Goal: Find specific page/section: Find specific page/section

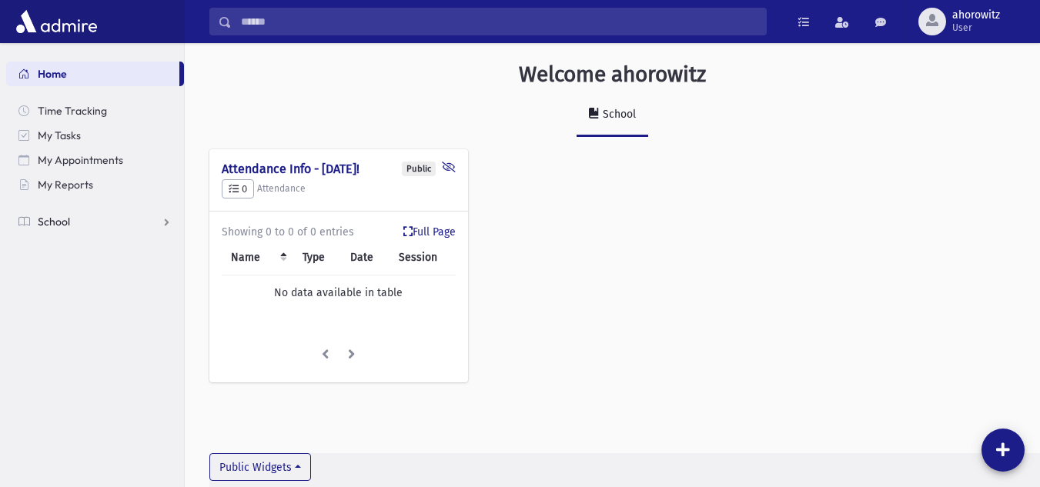
click at [58, 226] on span "School" at bounding box center [54, 222] width 32 height 14
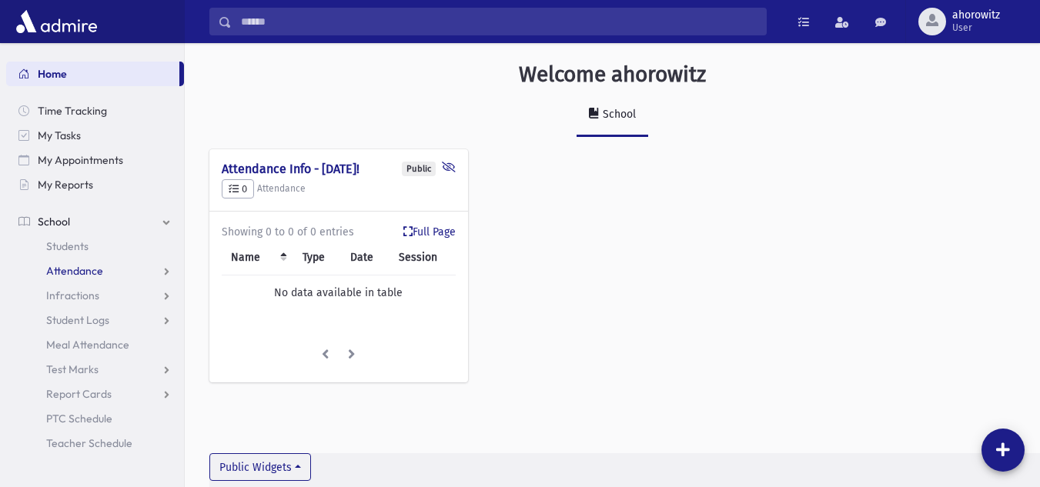
click at [74, 269] on span "Attendance" at bounding box center [74, 271] width 57 height 14
click at [67, 242] on span "Students" at bounding box center [67, 246] width 42 height 14
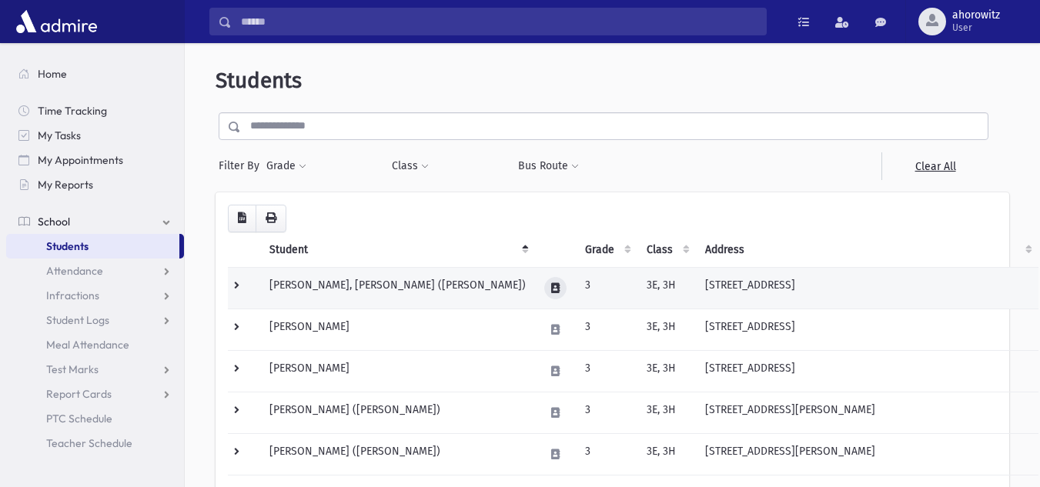
click at [555, 290] on icon at bounding box center [555, 288] width 8 height 10
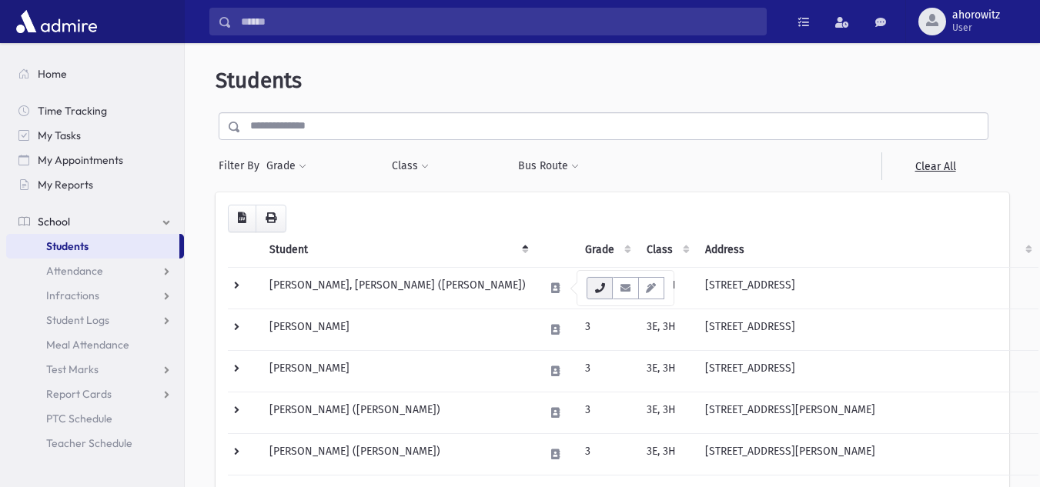
click at [593, 286] on button "button" at bounding box center [600, 288] width 26 height 22
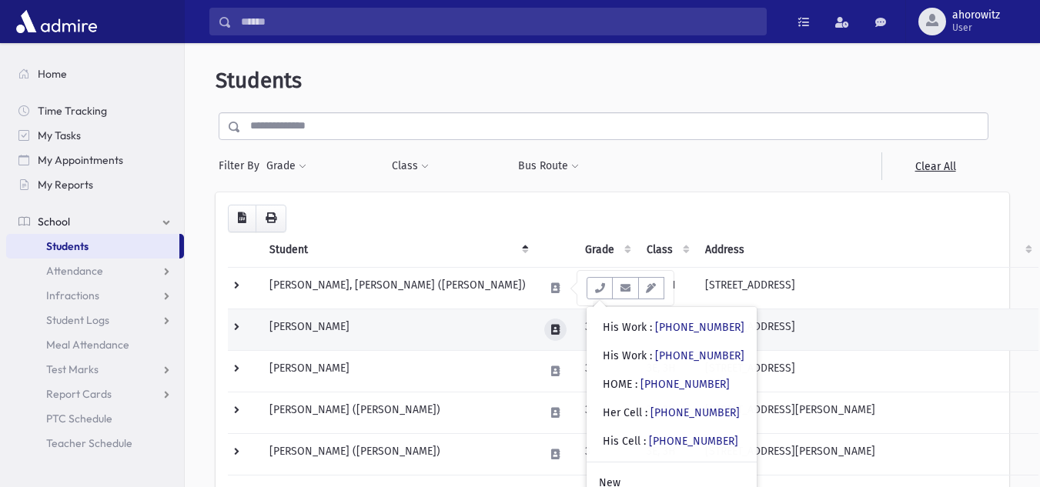
click at [565, 334] on button at bounding box center [555, 330] width 22 height 22
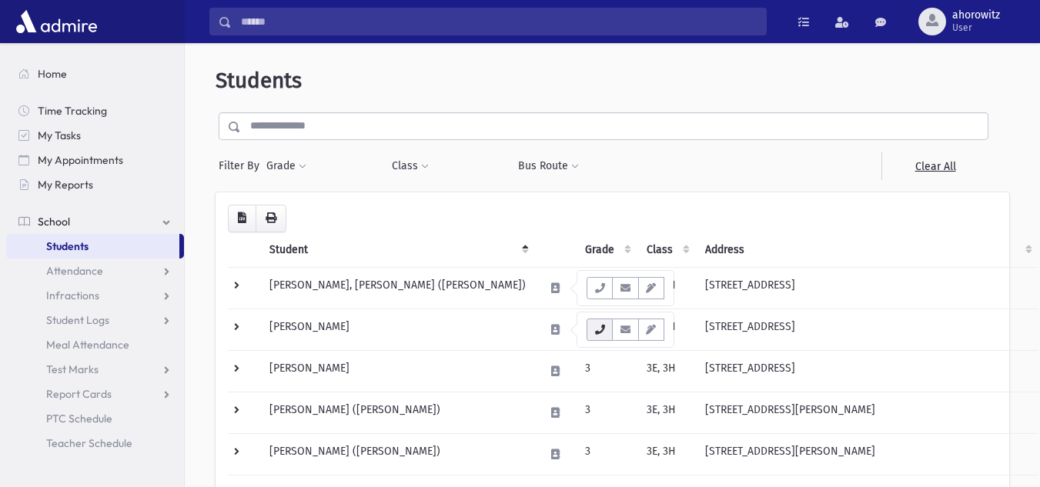
click at [603, 331] on icon "button" at bounding box center [599, 330] width 12 height 10
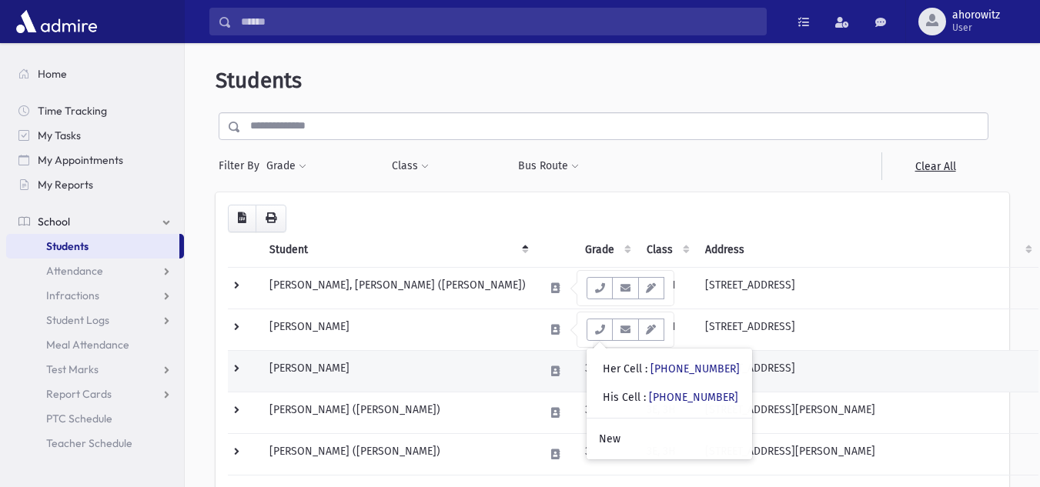
click at [551, 382] on td at bounding box center [555, 371] width 41 height 42
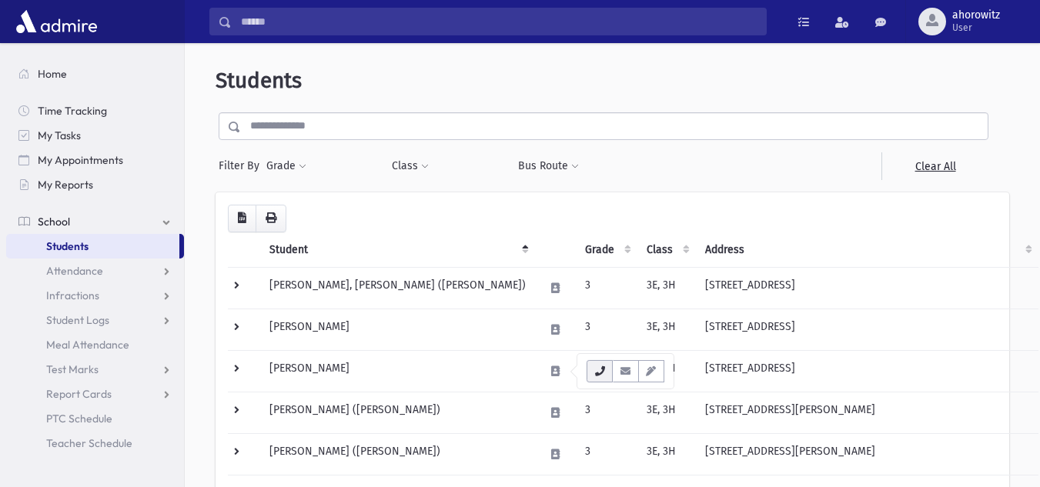
click at [598, 374] on icon "button" at bounding box center [599, 371] width 12 height 10
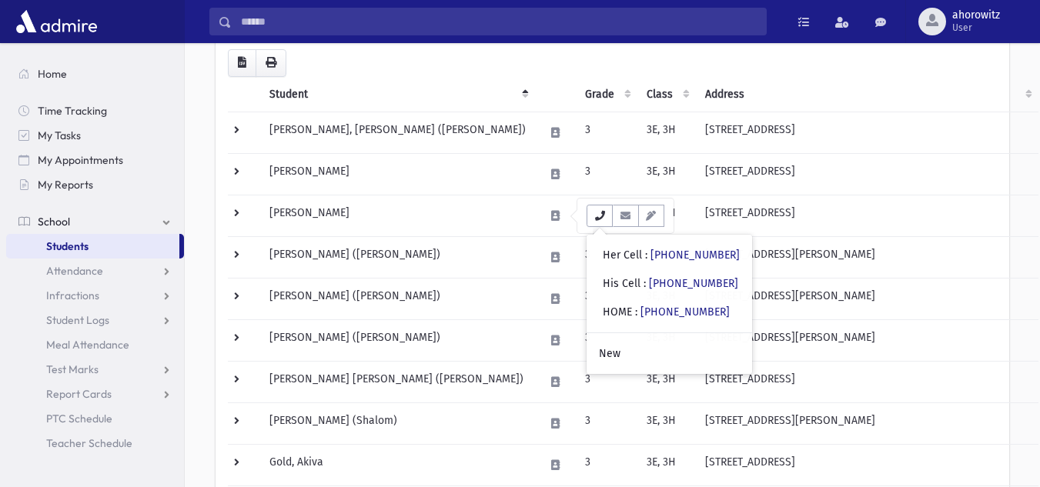
scroll to position [158, 0]
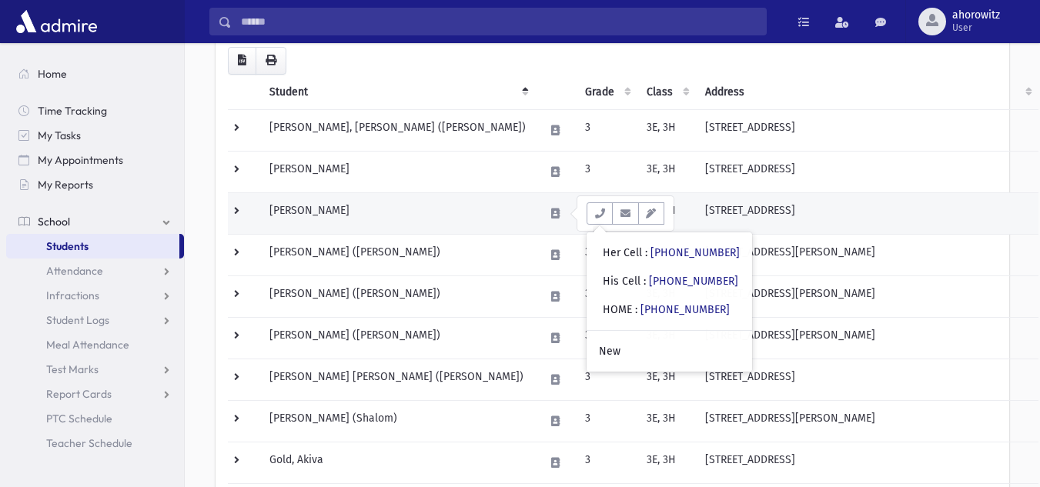
click at [456, 217] on td "[PERSON_NAME]" at bounding box center [397, 213] width 275 height 42
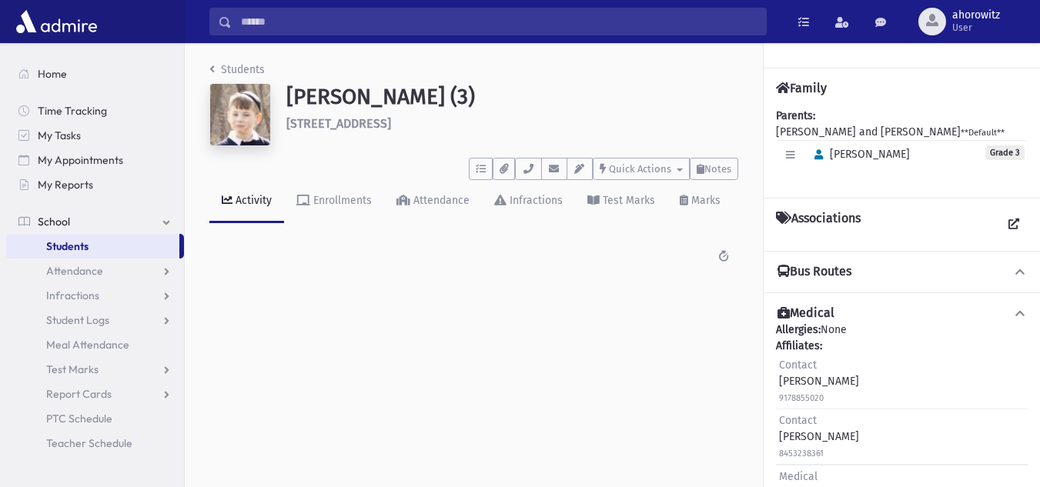
click at [565, 138] on div "Drillman, Yaakov (3) 273 Grandview Avenue Suffern" at bounding box center [512, 118] width 467 height 68
click at [229, 72] on link "Students" at bounding box center [236, 69] width 55 height 13
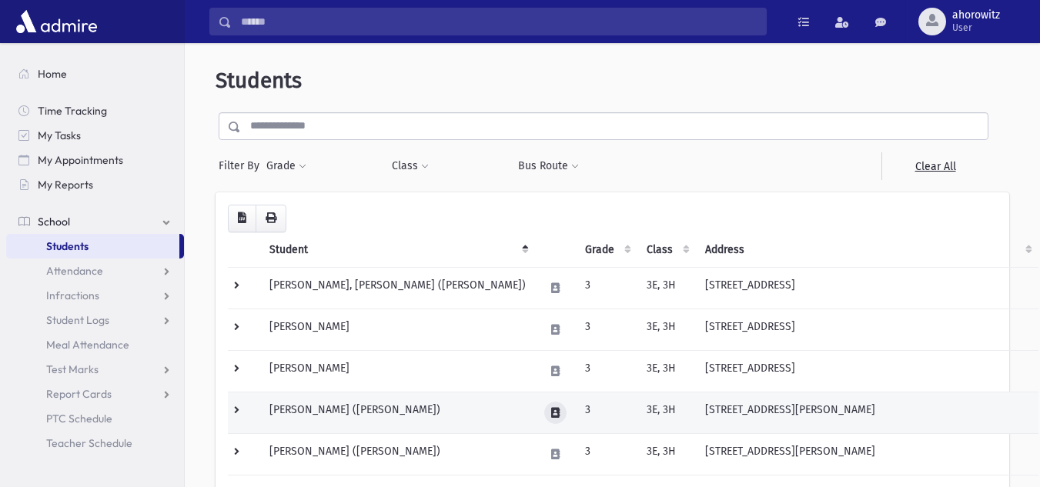
click at [567, 416] on button at bounding box center [555, 413] width 22 height 22
click at [456, 412] on td "[PERSON_NAME] ([PERSON_NAME])" at bounding box center [397, 413] width 275 height 42
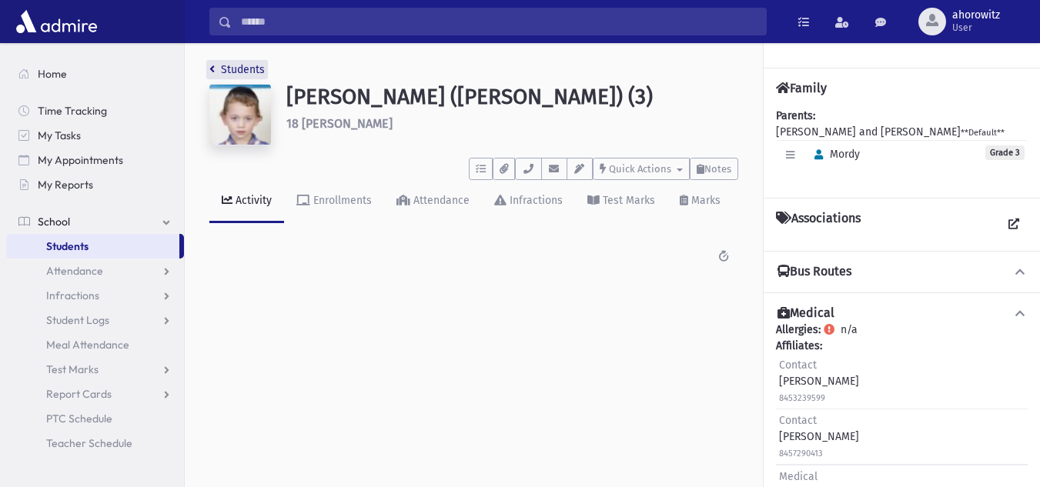
click at [216, 72] on link "Students" at bounding box center [236, 69] width 55 height 13
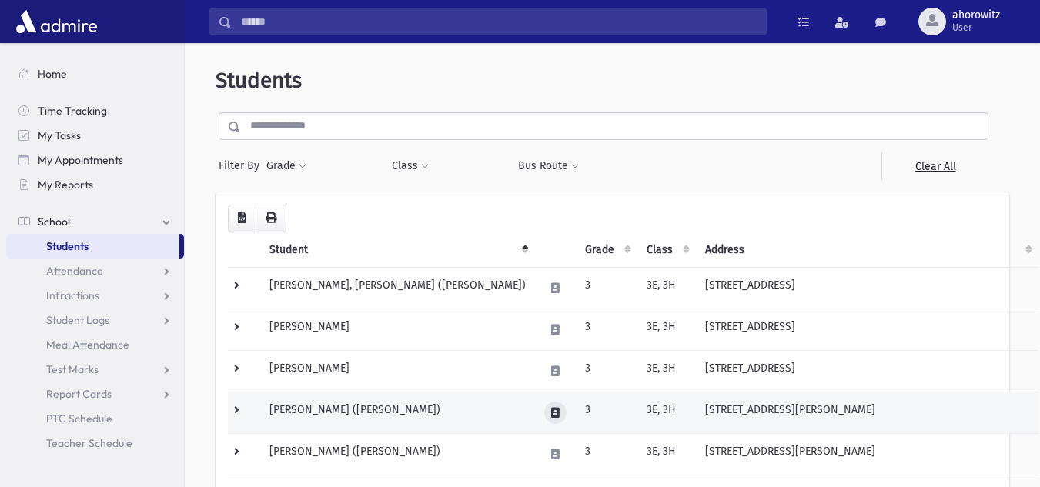
click at [560, 413] on icon at bounding box center [555, 413] width 8 height 10
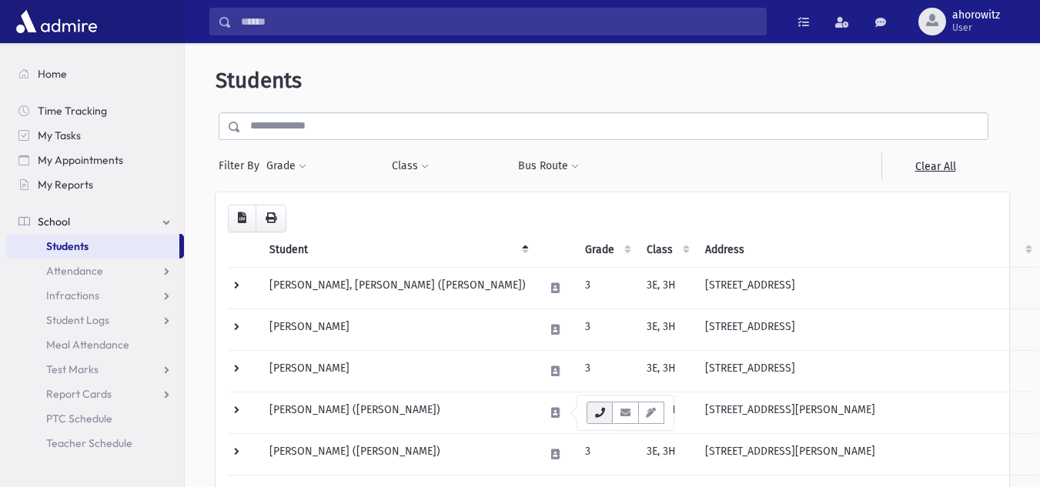
click at [602, 411] on icon "button" at bounding box center [599, 413] width 12 height 10
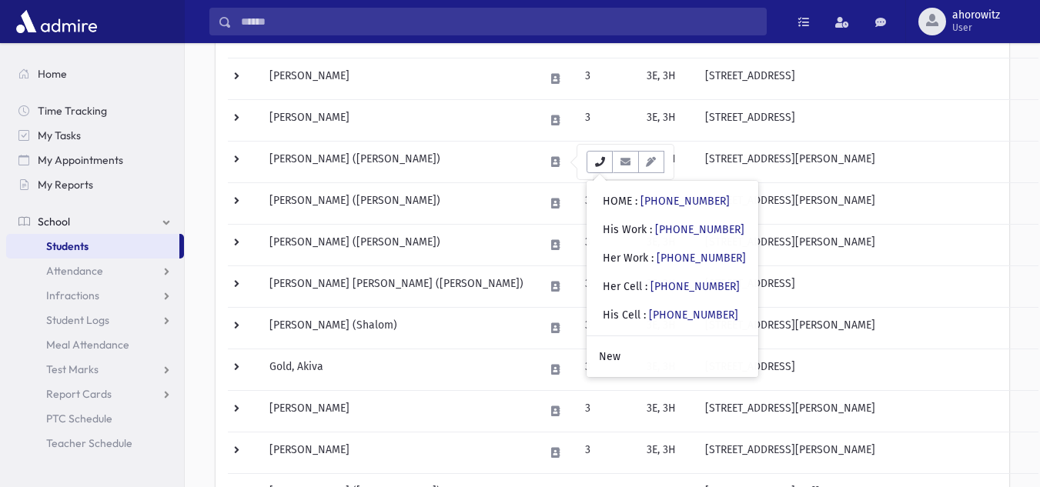
scroll to position [246, 0]
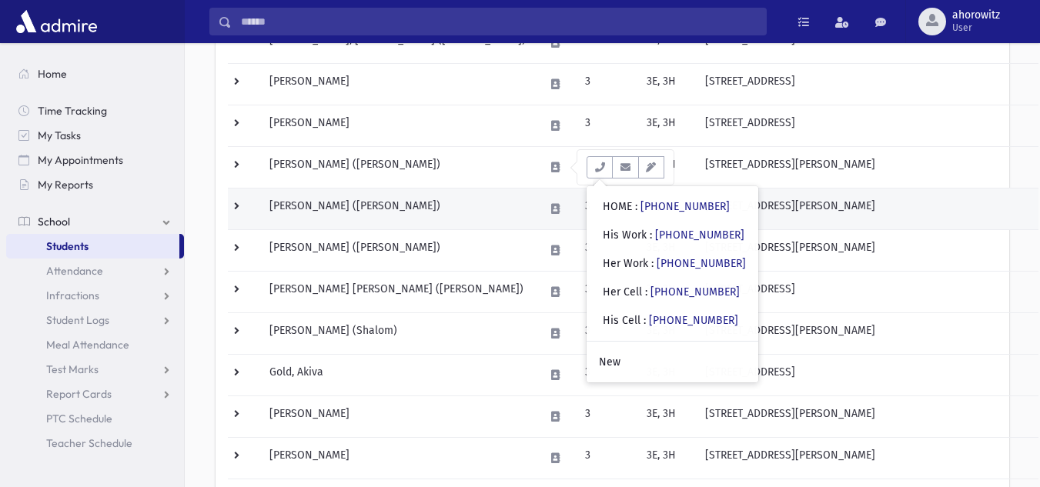
click at [466, 201] on td "Friedman, Dovi (Dovi)" at bounding box center [397, 209] width 275 height 42
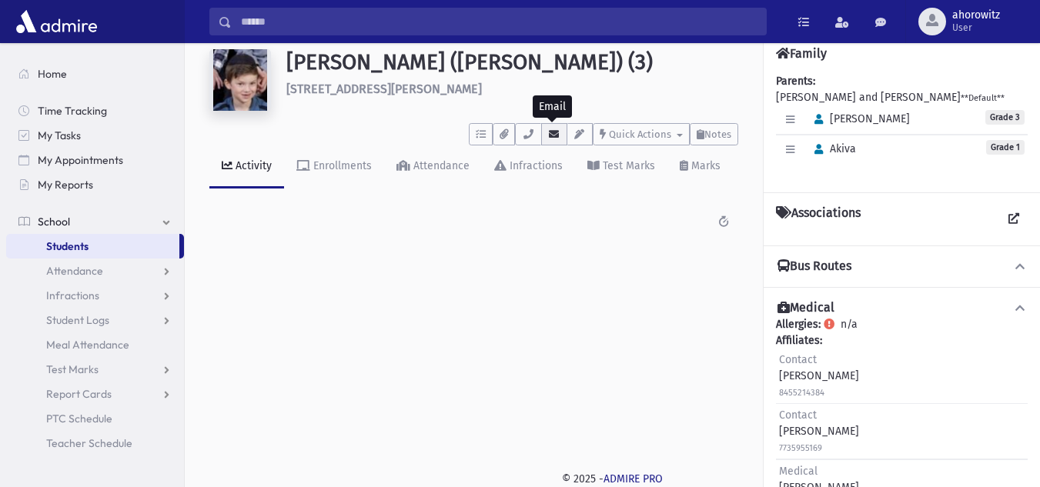
click at [553, 136] on icon "button" at bounding box center [554, 134] width 12 height 10
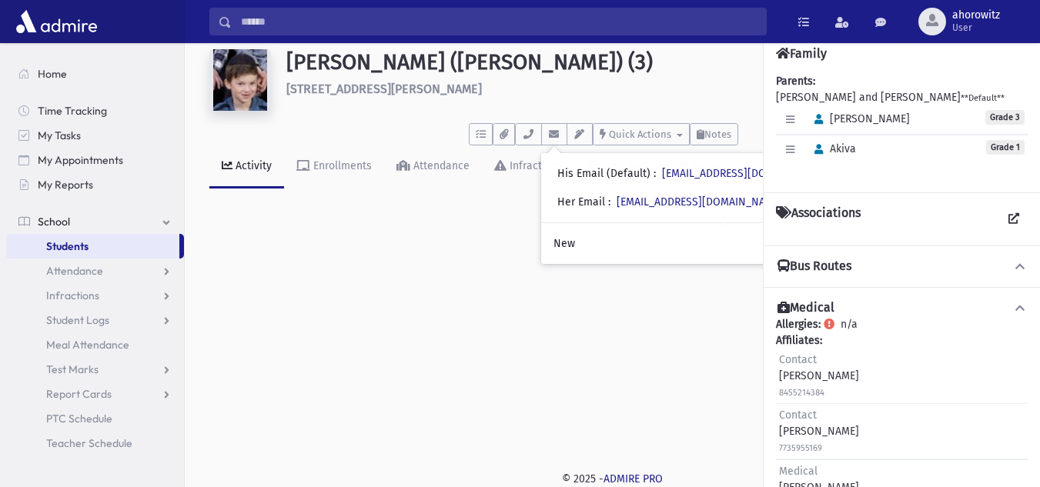
click at [653, 325] on div "Students Friedman, Dovi (Dovi) (3) 29 Bonnie Court Spring Valley ***** To Do's …" at bounding box center [612, 230] width 855 height 444
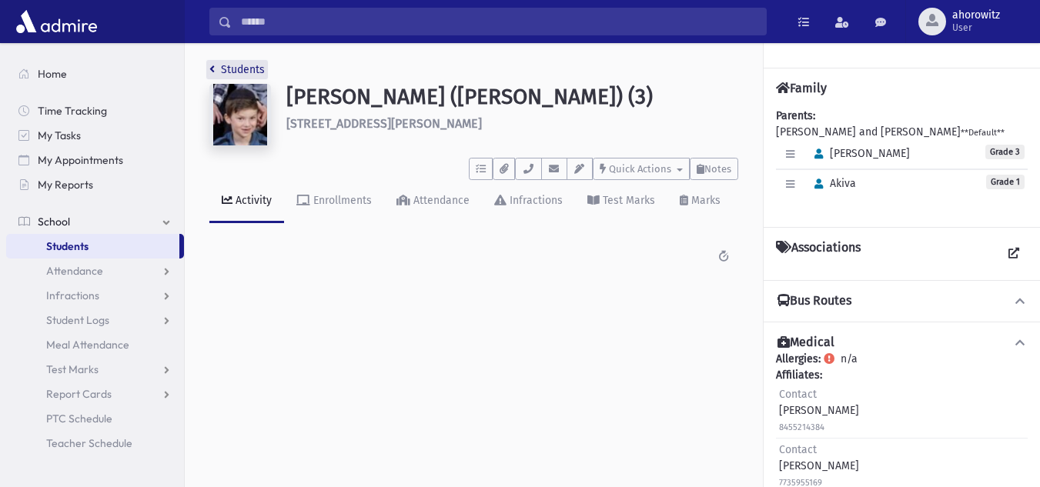
click at [249, 70] on link "Students" at bounding box center [236, 69] width 55 height 13
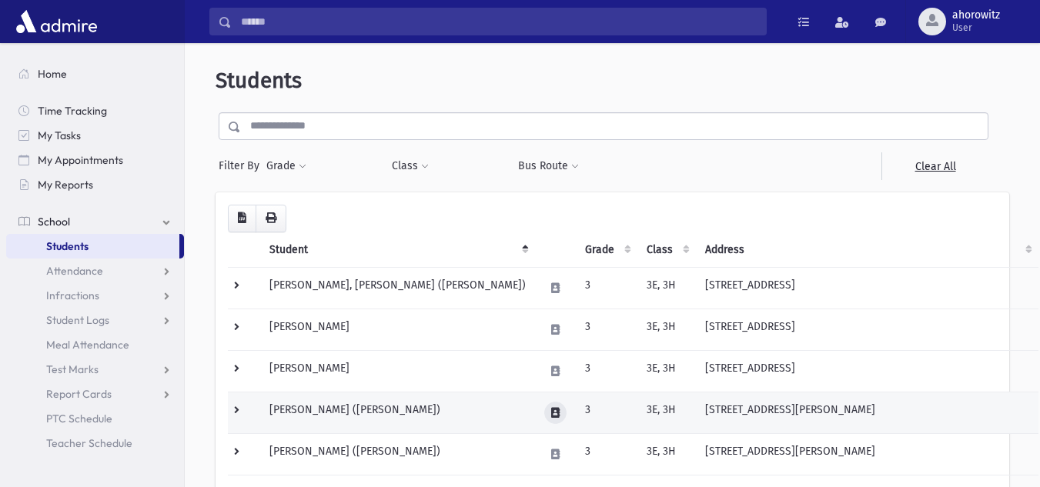
click at [558, 412] on icon at bounding box center [555, 413] width 8 height 10
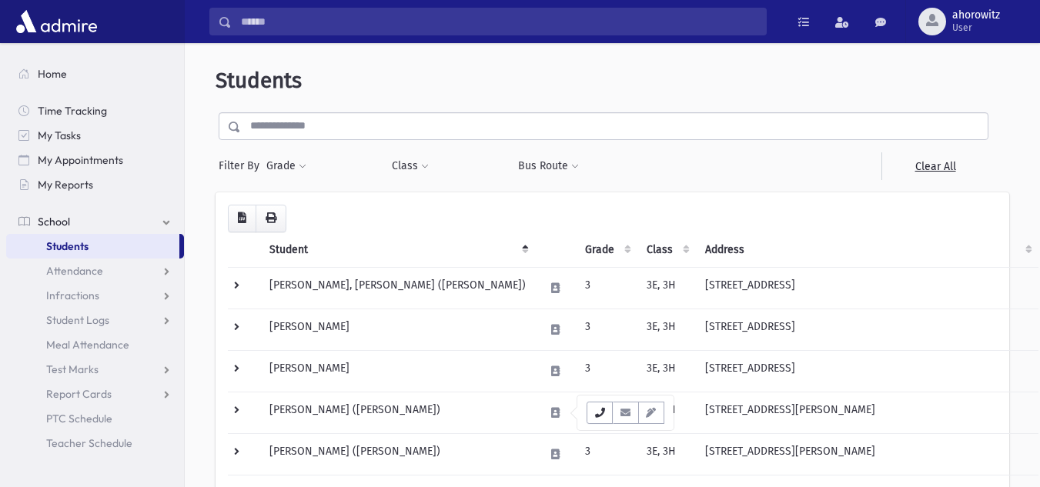
click at [606, 406] on button "button" at bounding box center [600, 413] width 26 height 22
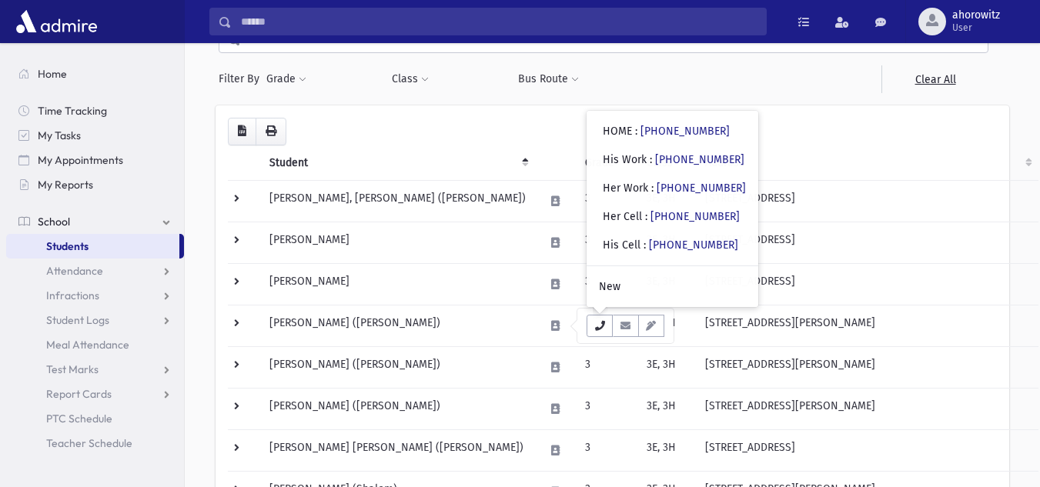
scroll to position [86, 0]
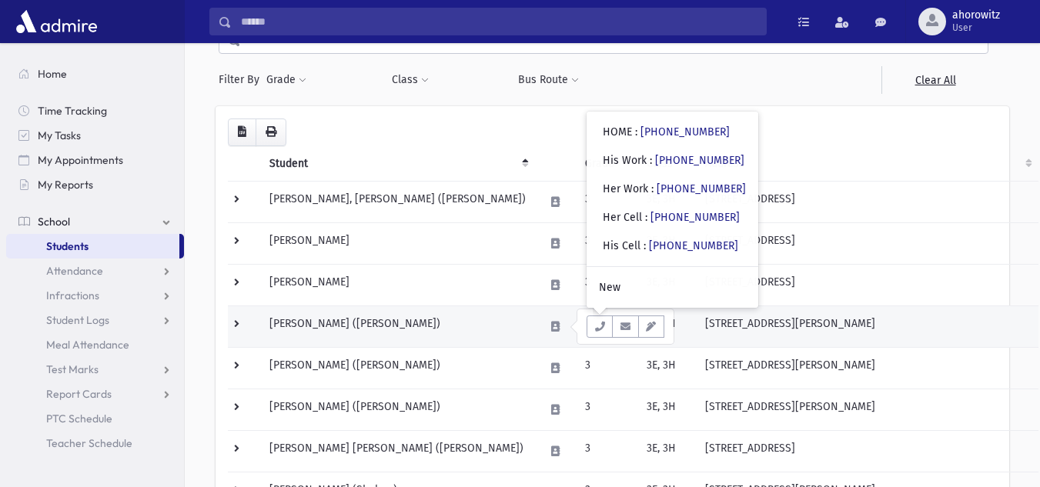
click at [440, 334] on td "Eizik, Mordy (Mordy)" at bounding box center [397, 327] width 275 height 42
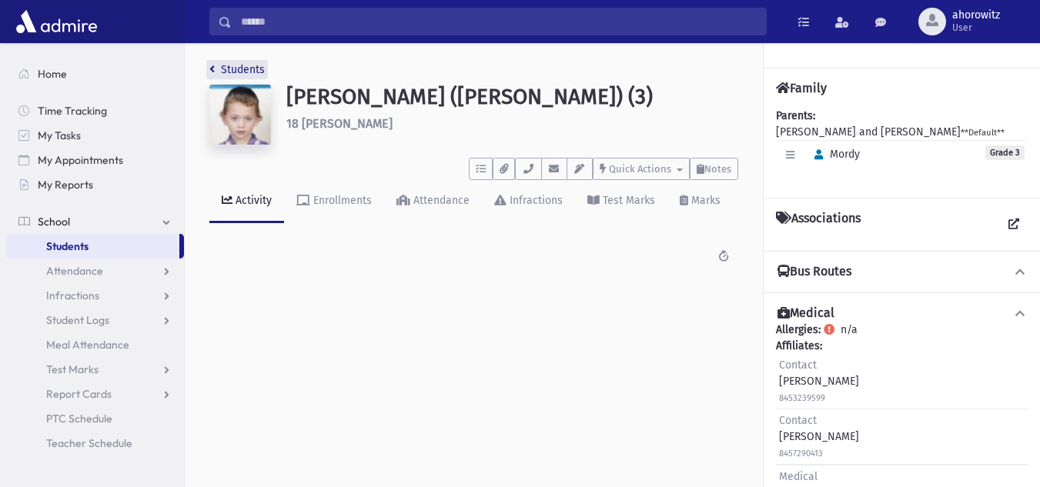
click at [259, 71] on link "Students" at bounding box center [236, 69] width 55 height 13
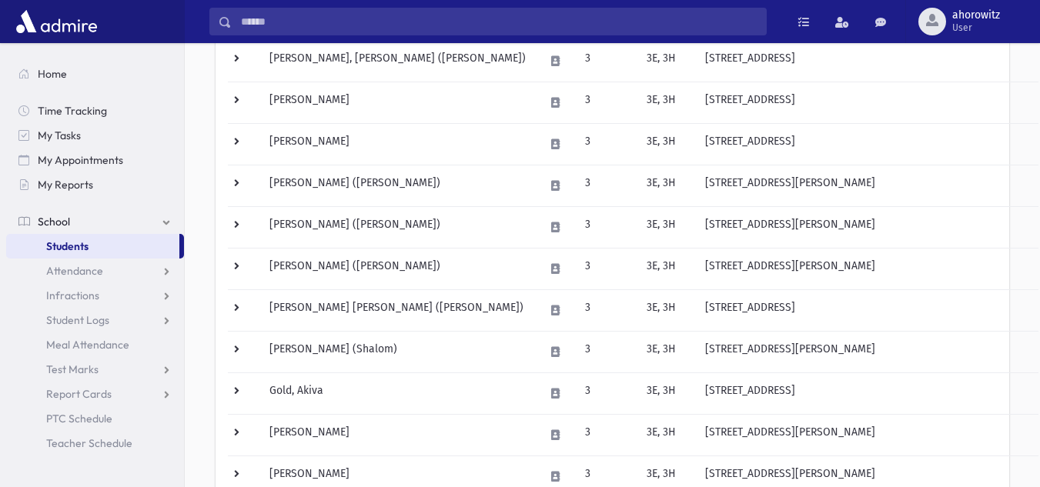
scroll to position [232, 0]
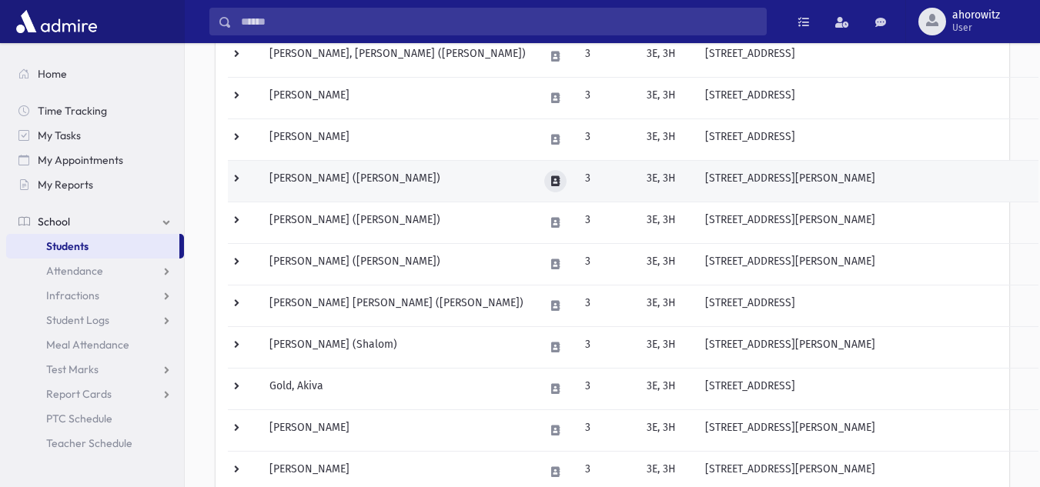
click at [557, 185] on icon at bounding box center [555, 181] width 8 height 10
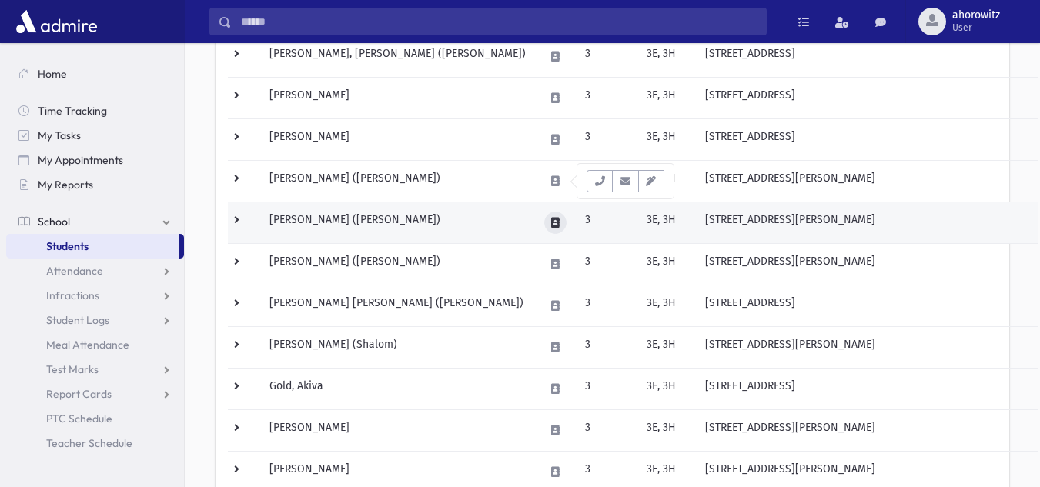
click at [560, 229] on button at bounding box center [555, 223] width 22 height 22
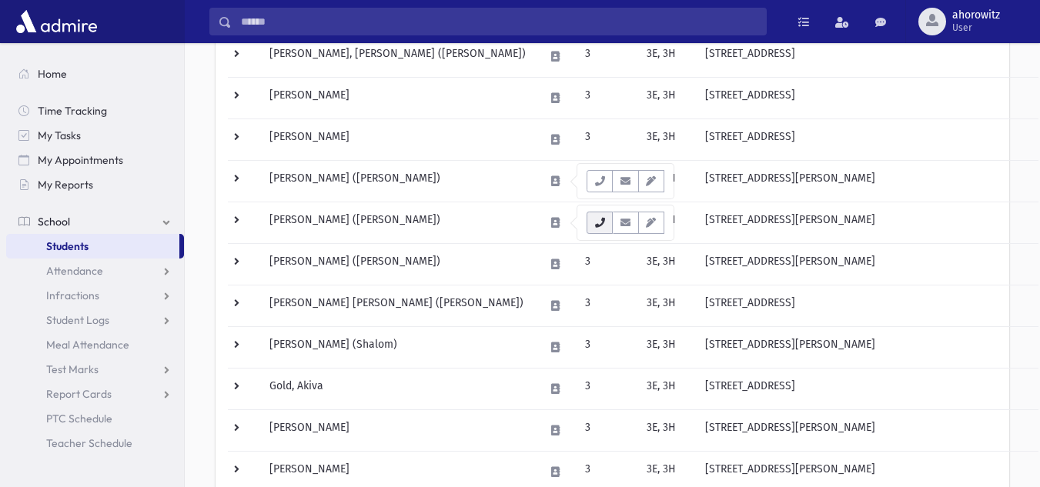
click at [601, 228] on button "button" at bounding box center [600, 223] width 26 height 22
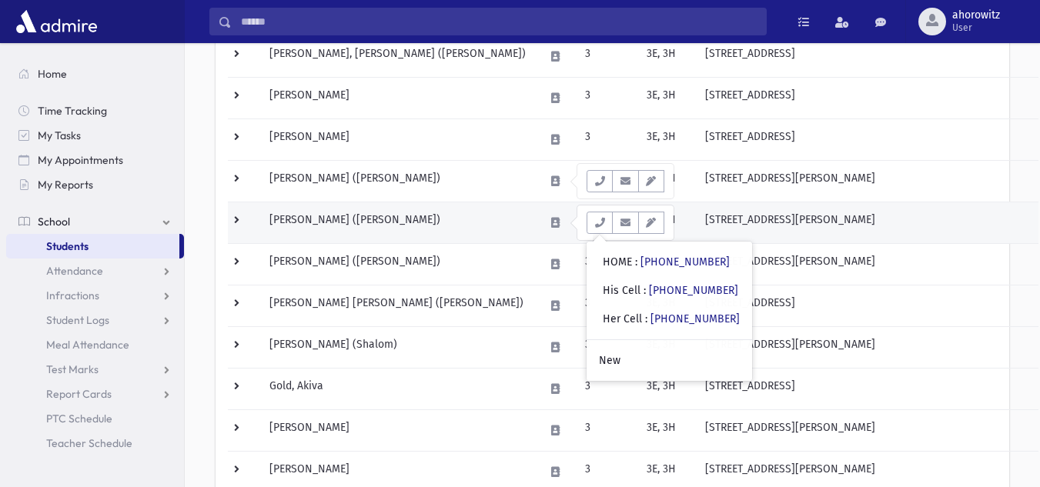
click at [513, 224] on td "Friedman, Dovi (Dovi)" at bounding box center [397, 223] width 275 height 42
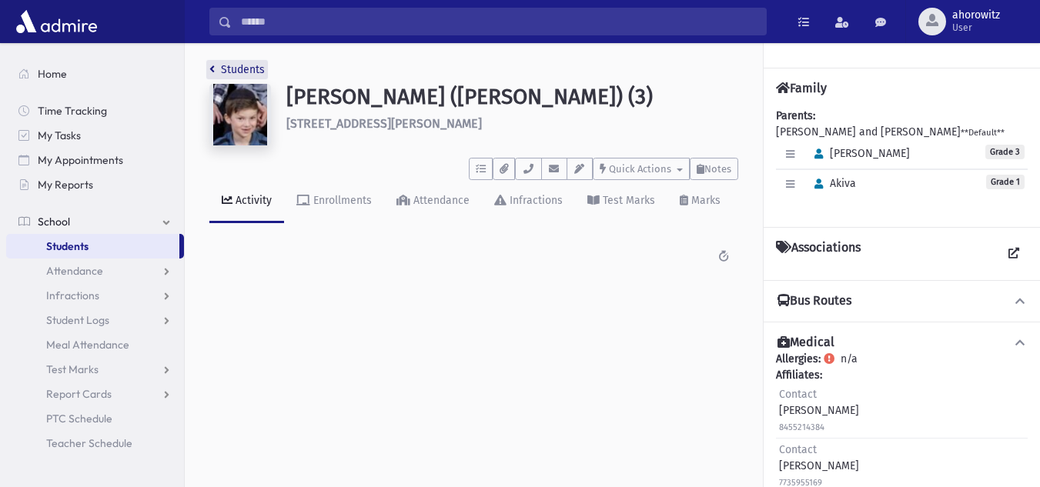
click at [238, 71] on link "Students" at bounding box center [236, 69] width 55 height 13
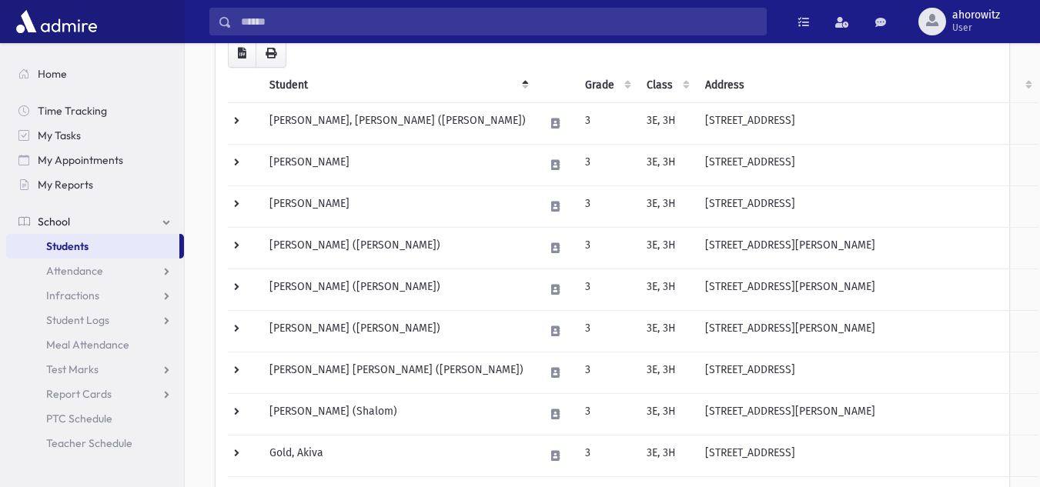
scroll to position [171, 0]
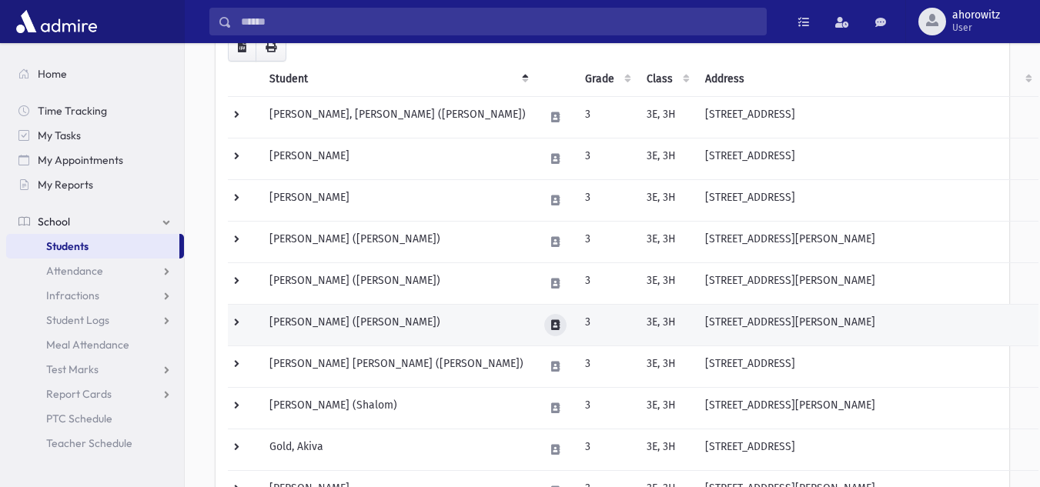
click at [560, 327] on icon at bounding box center [555, 325] width 8 height 10
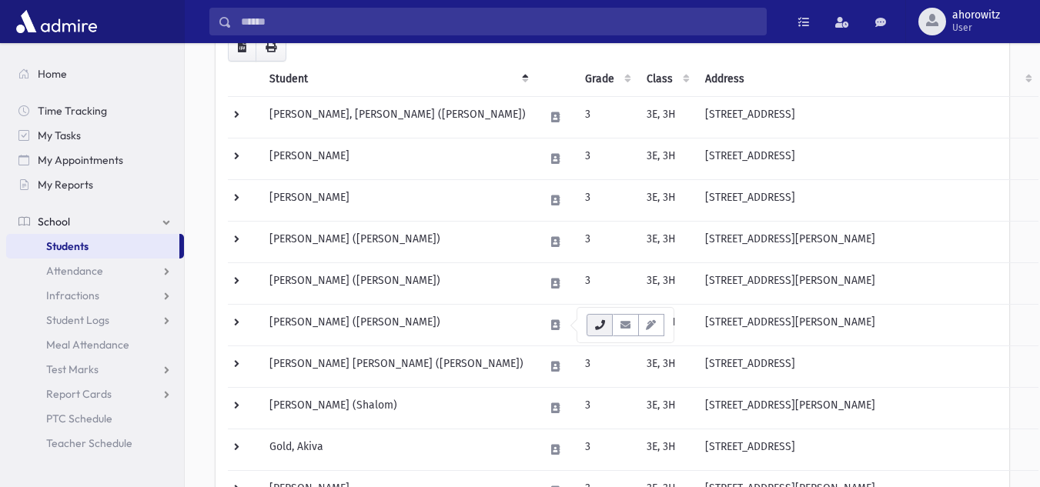
click at [607, 323] on button "button" at bounding box center [600, 325] width 26 height 22
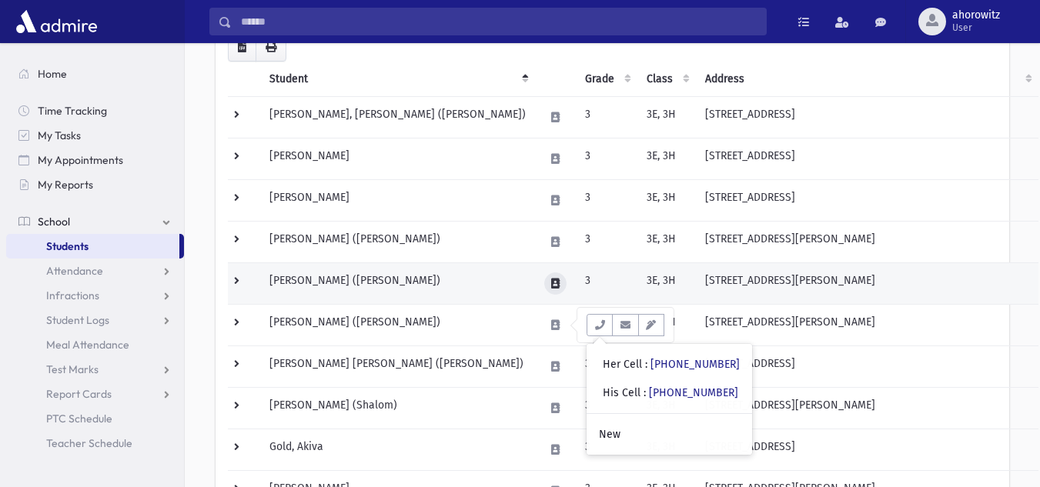
click at [558, 283] on icon at bounding box center [555, 284] width 8 height 10
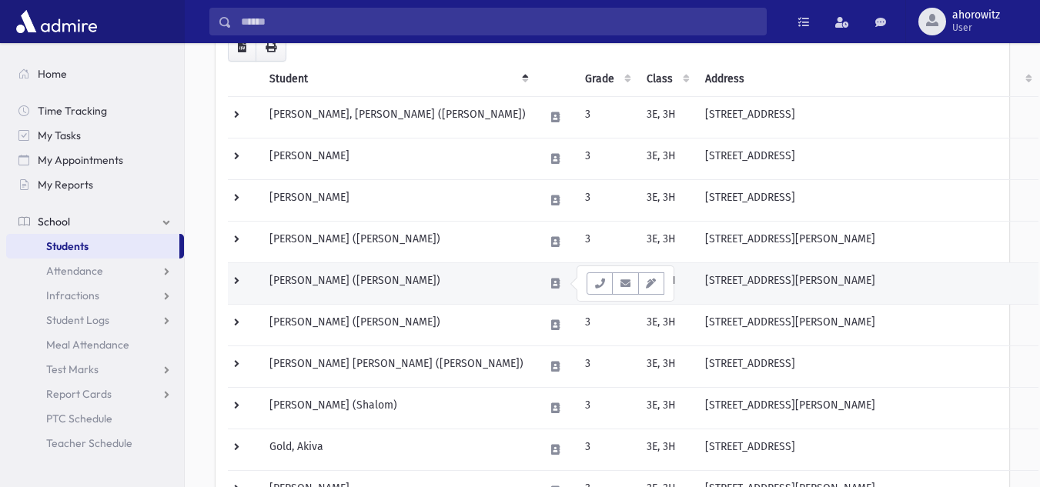
click at [503, 279] on td "[PERSON_NAME] ([PERSON_NAME])" at bounding box center [397, 283] width 275 height 42
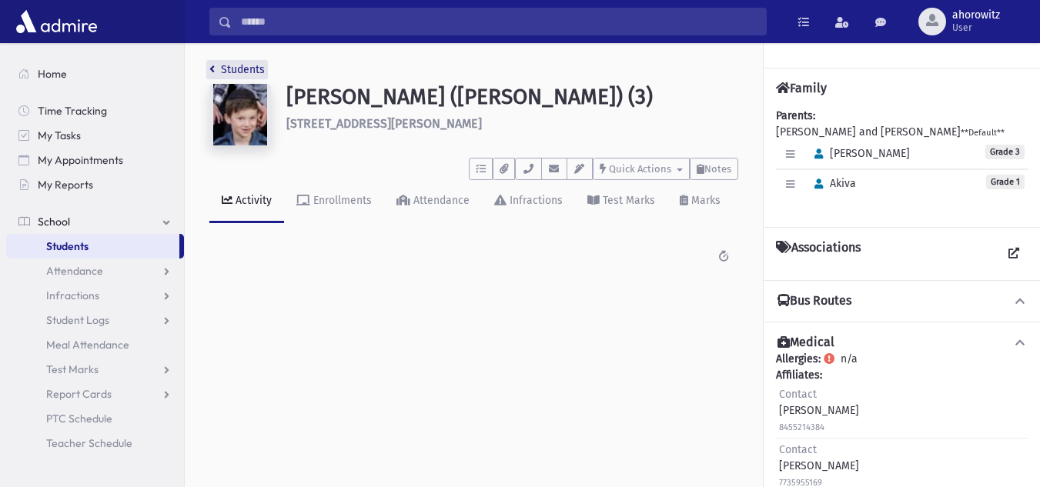
click at [229, 69] on link "Students" at bounding box center [236, 69] width 55 height 13
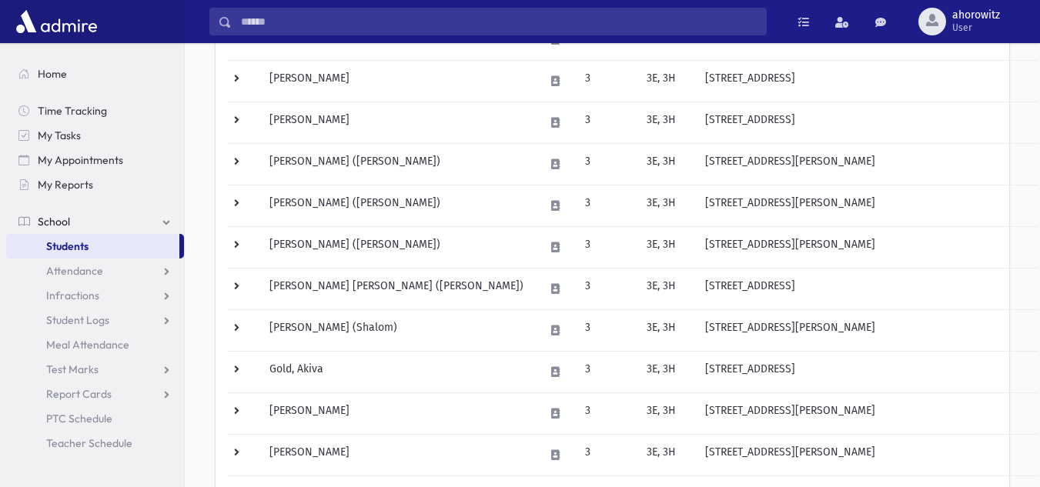
scroll to position [234, 0]
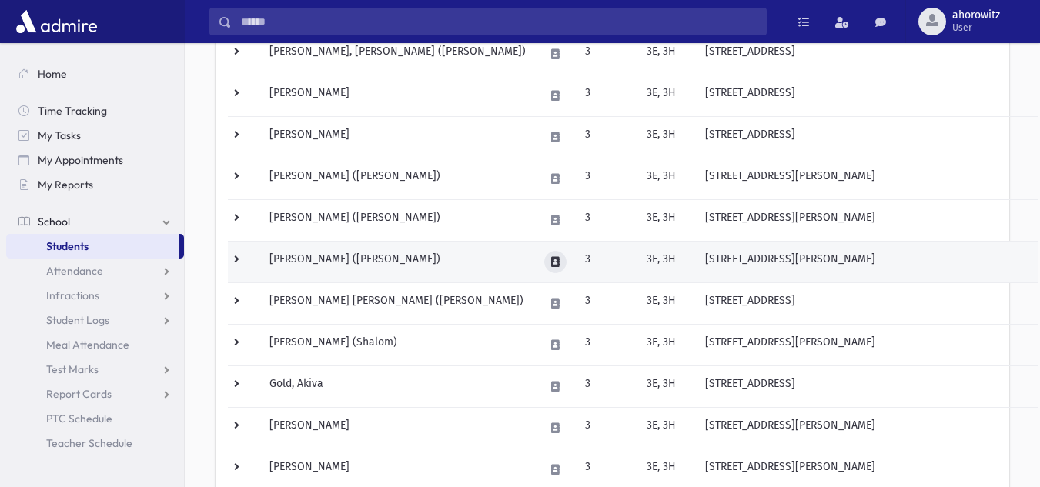
click at [558, 266] on icon at bounding box center [555, 262] width 8 height 10
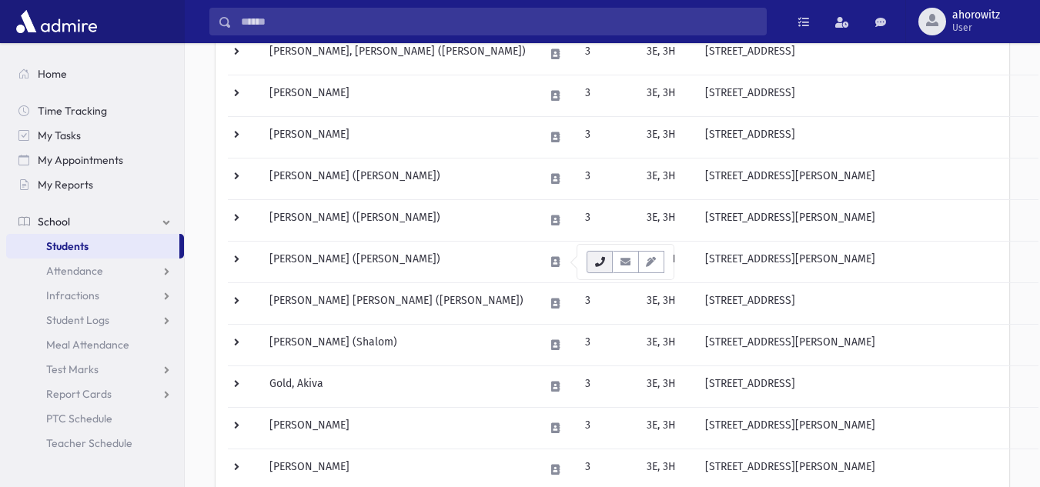
click at [592, 259] on button "button" at bounding box center [600, 262] width 26 height 22
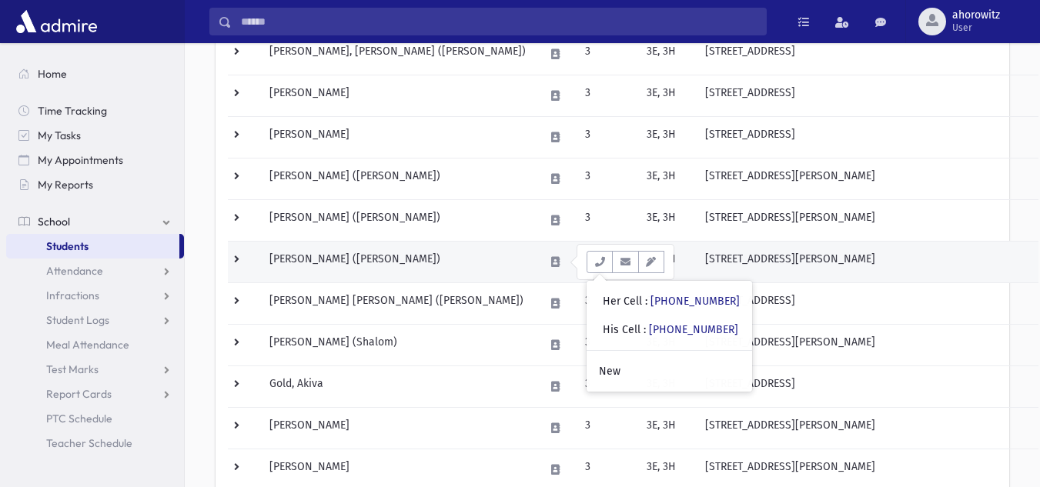
click at [456, 253] on td "[PERSON_NAME] ([PERSON_NAME])" at bounding box center [397, 262] width 275 height 42
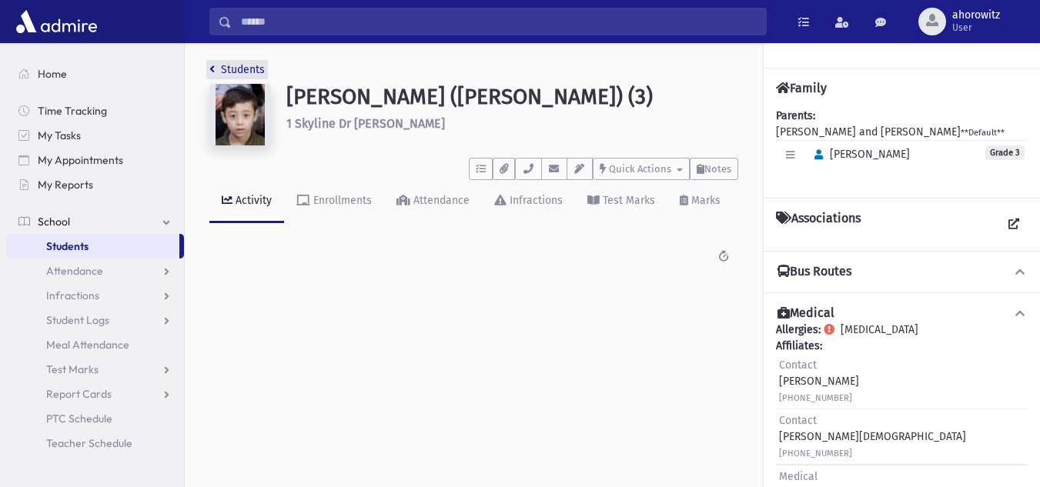
click at [229, 66] on link "Students" at bounding box center [236, 69] width 55 height 13
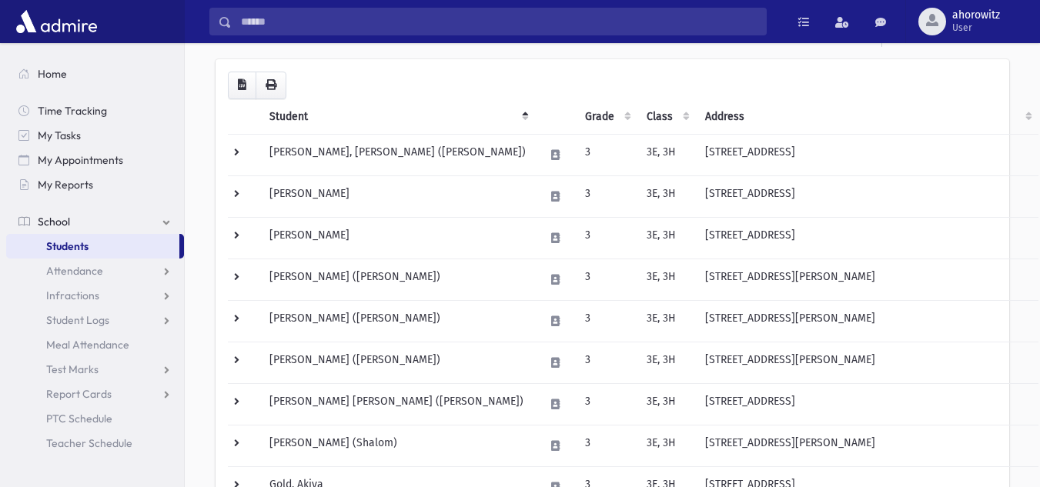
scroll to position [141, 0]
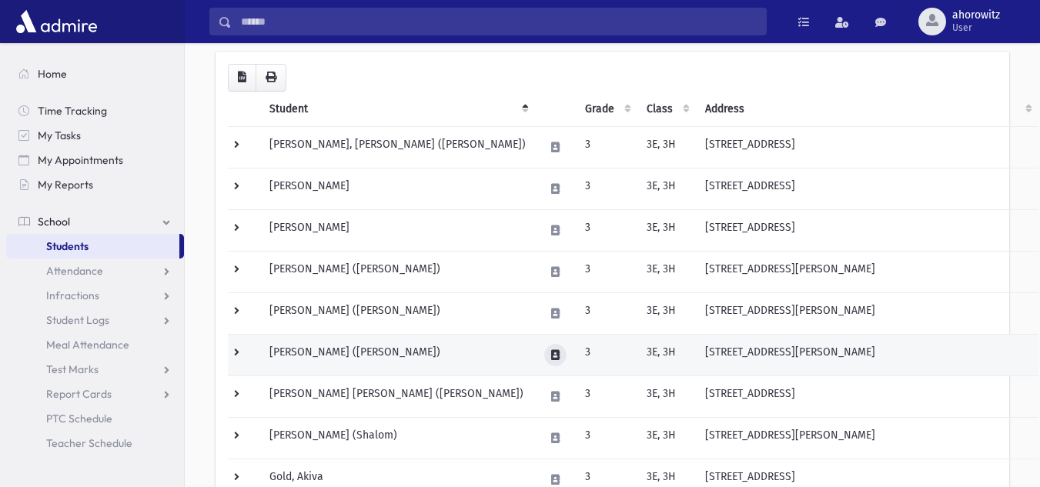
click at [560, 357] on icon at bounding box center [555, 355] width 8 height 10
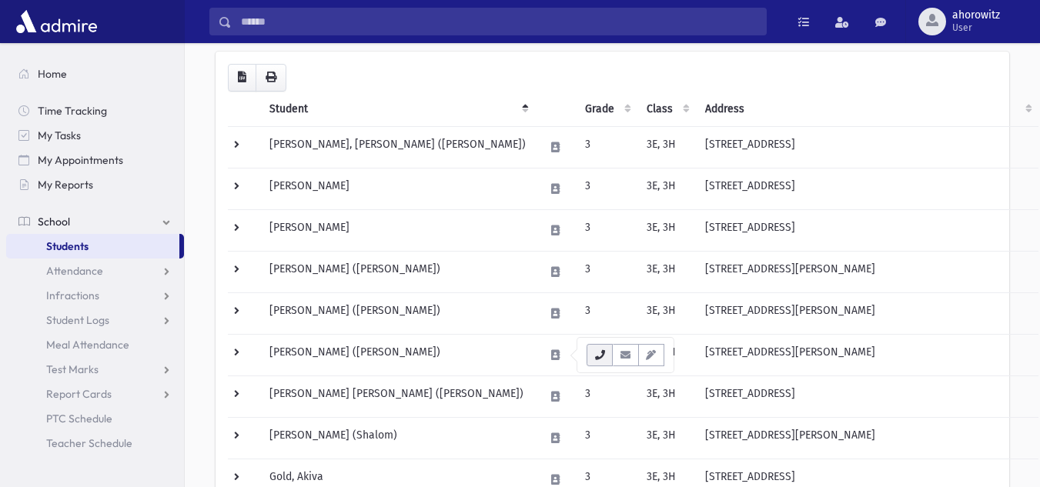
click at [596, 356] on icon "button" at bounding box center [599, 355] width 12 height 10
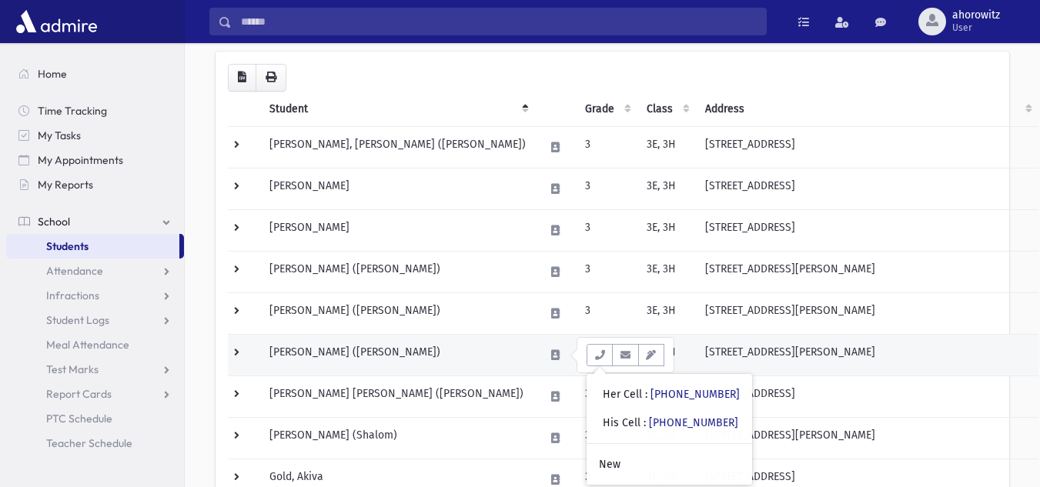
click at [460, 366] on td "Gelb, Chaim (Chaim)" at bounding box center [397, 355] width 275 height 42
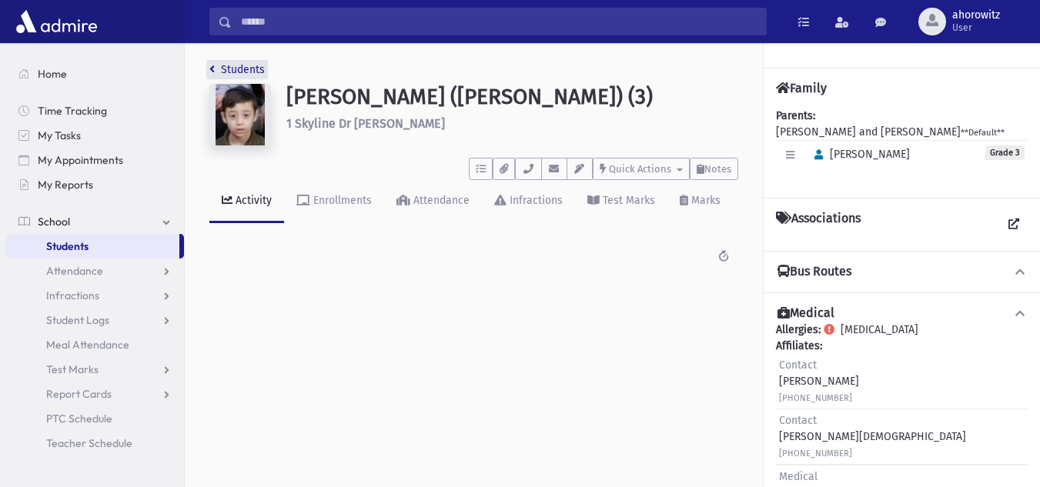
click at [229, 74] on link "Students" at bounding box center [236, 69] width 55 height 13
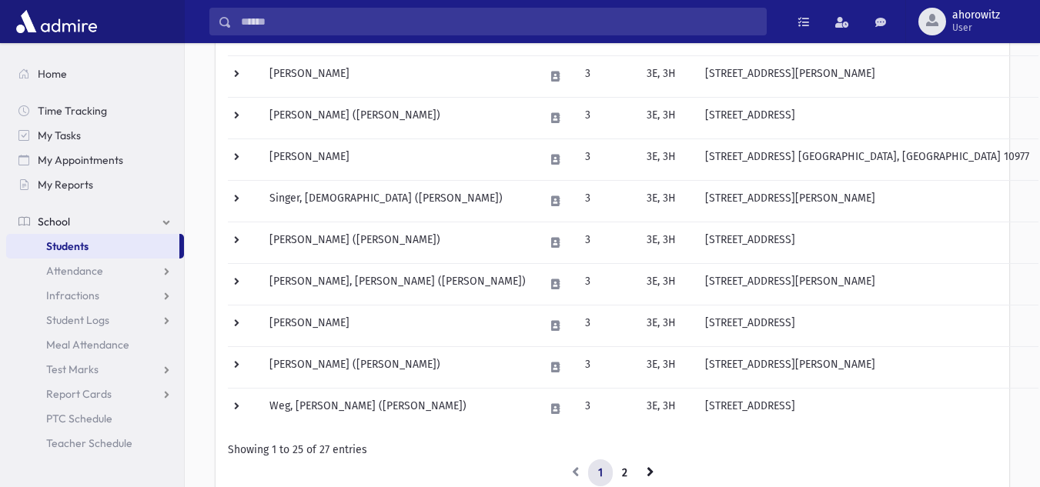
scroll to position [883, 0]
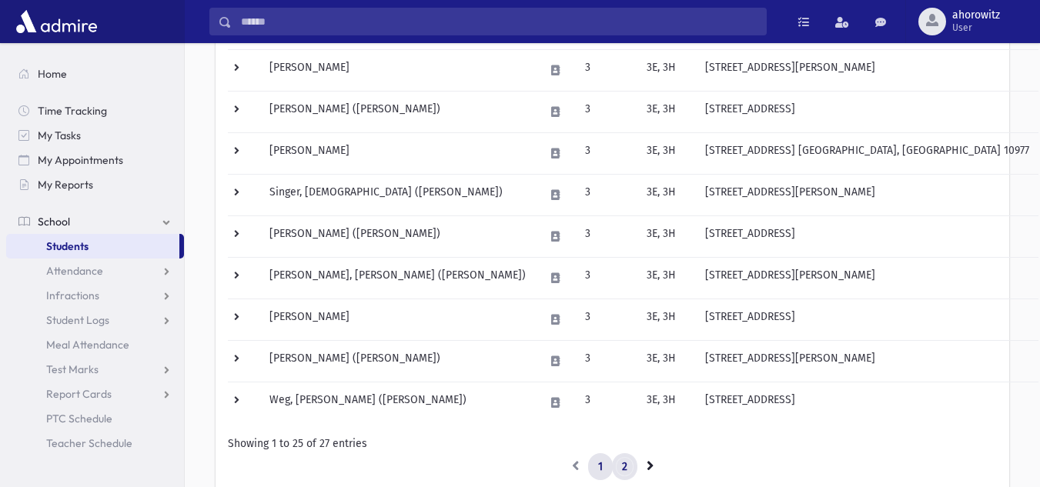
click at [622, 470] on link "2" at bounding box center [624, 467] width 25 height 28
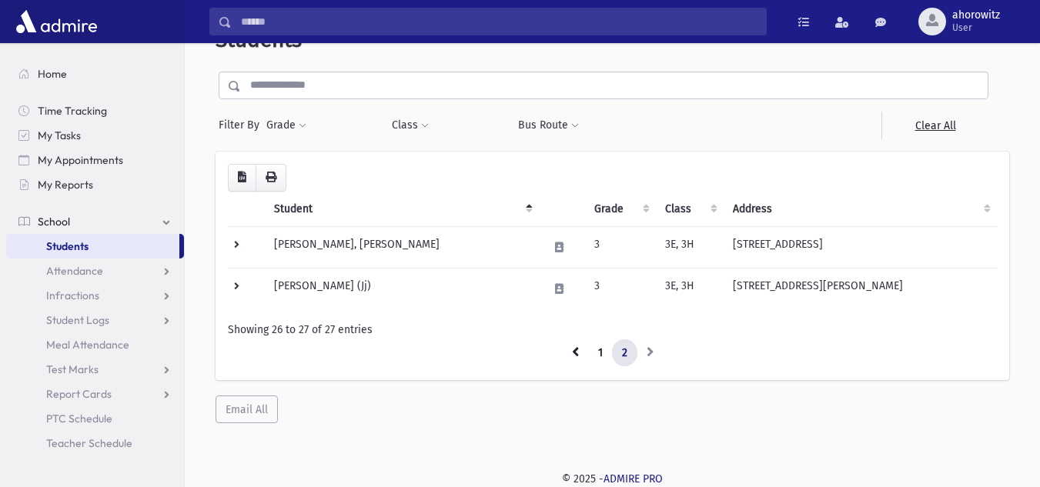
scroll to position [41, 0]
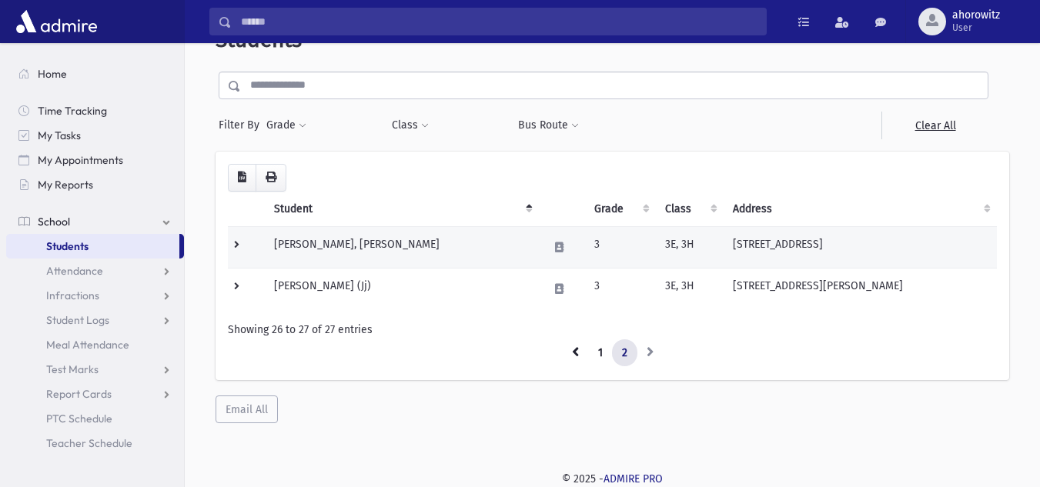
click at [321, 259] on td "Yablonsky, Shmuel Meir" at bounding box center [401, 247] width 273 height 42
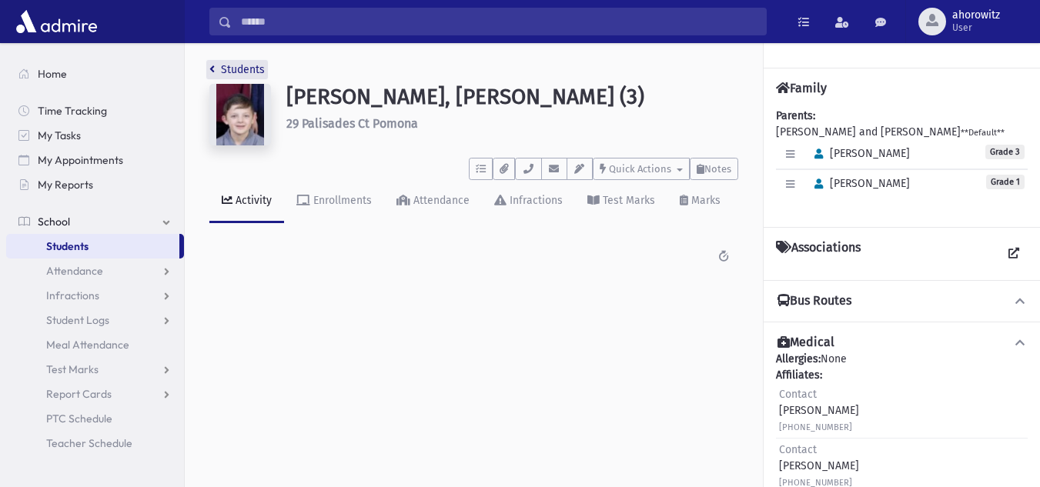
click at [252, 65] on link "Students" at bounding box center [236, 69] width 55 height 13
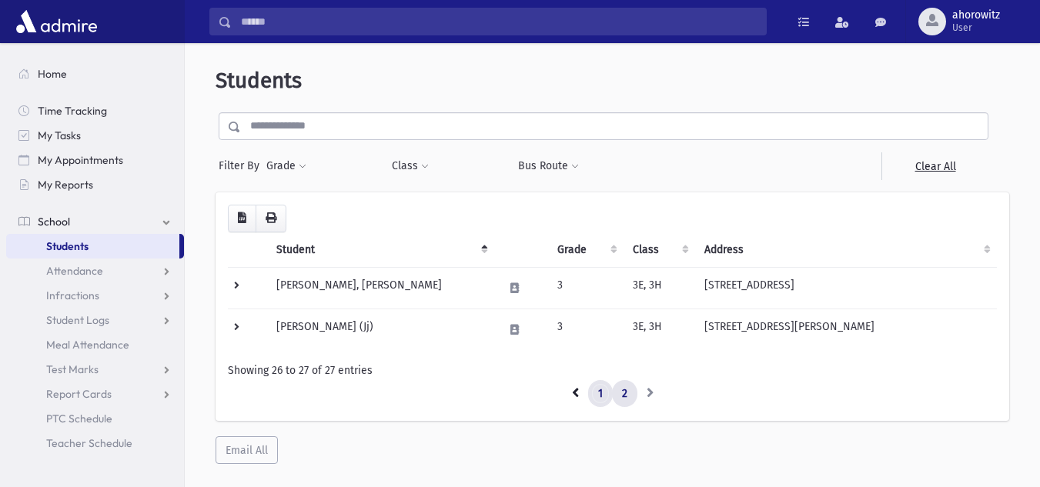
click at [600, 403] on link "1" at bounding box center [600, 394] width 25 height 28
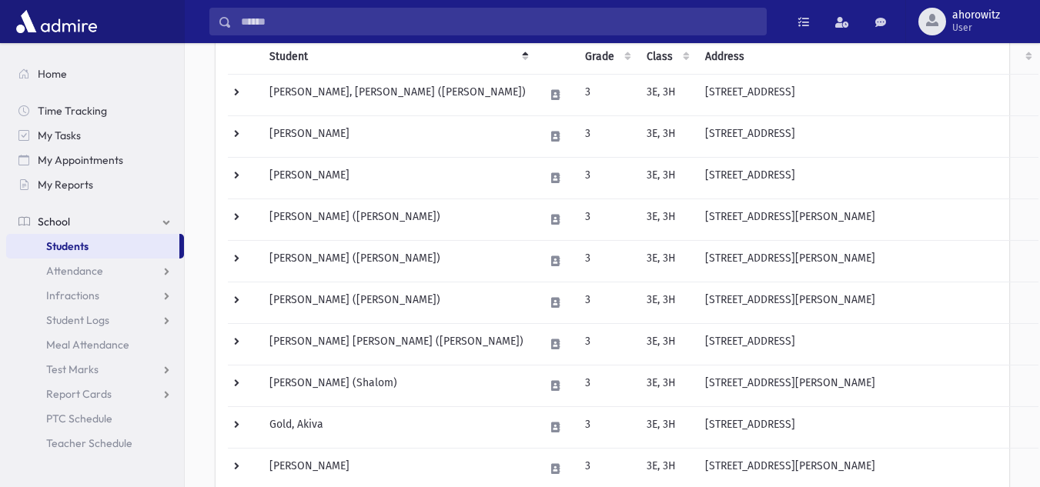
scroll to position [191, 0]
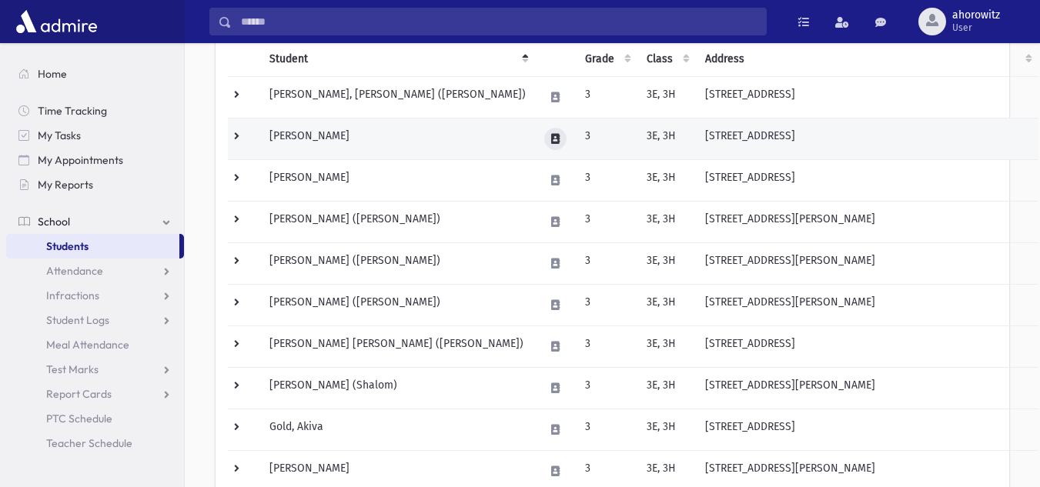
click at [551, 138] on icon at bounding box center [555, 139] width 8 height 10
click at [535, 138] on td at bounding box center [555, 139] width 41 height 42
click at [500, 143] on td "[PERSON_NAME]" at bounding box center [397, 139] width 275 height 42
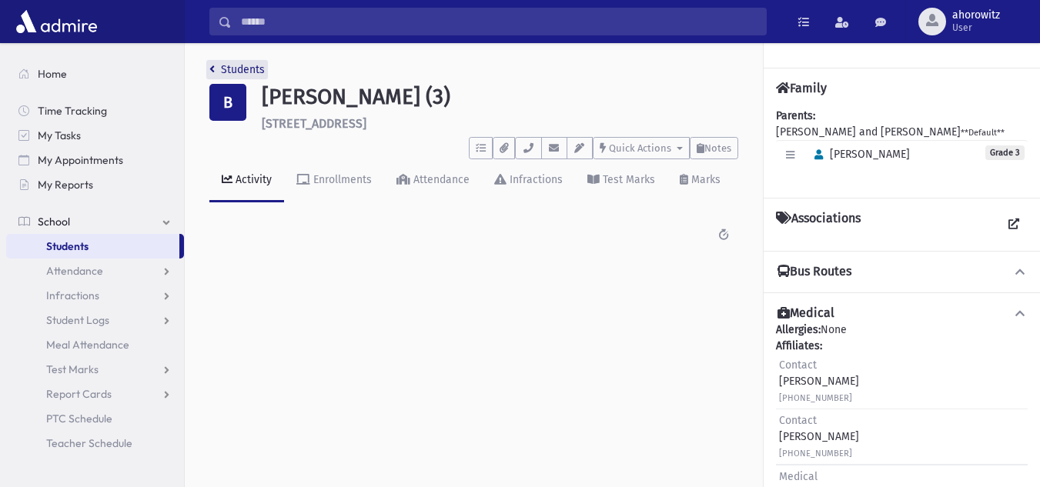
click at [247, 69] on link "Students" at bounding box center [236, 69] width 55 height 13
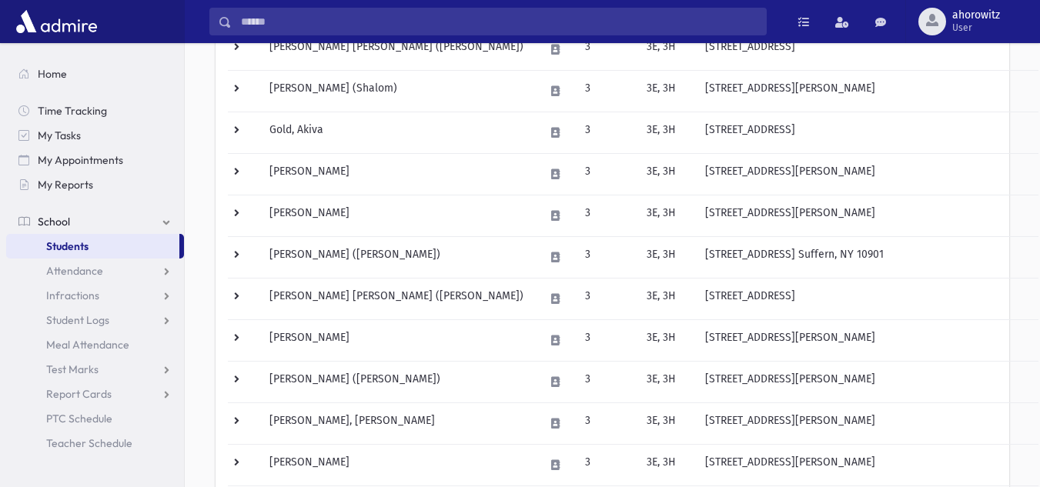
scroll to position [490, 0]
